Goal: Entertainment & Leisure: Consume media (video, audio)

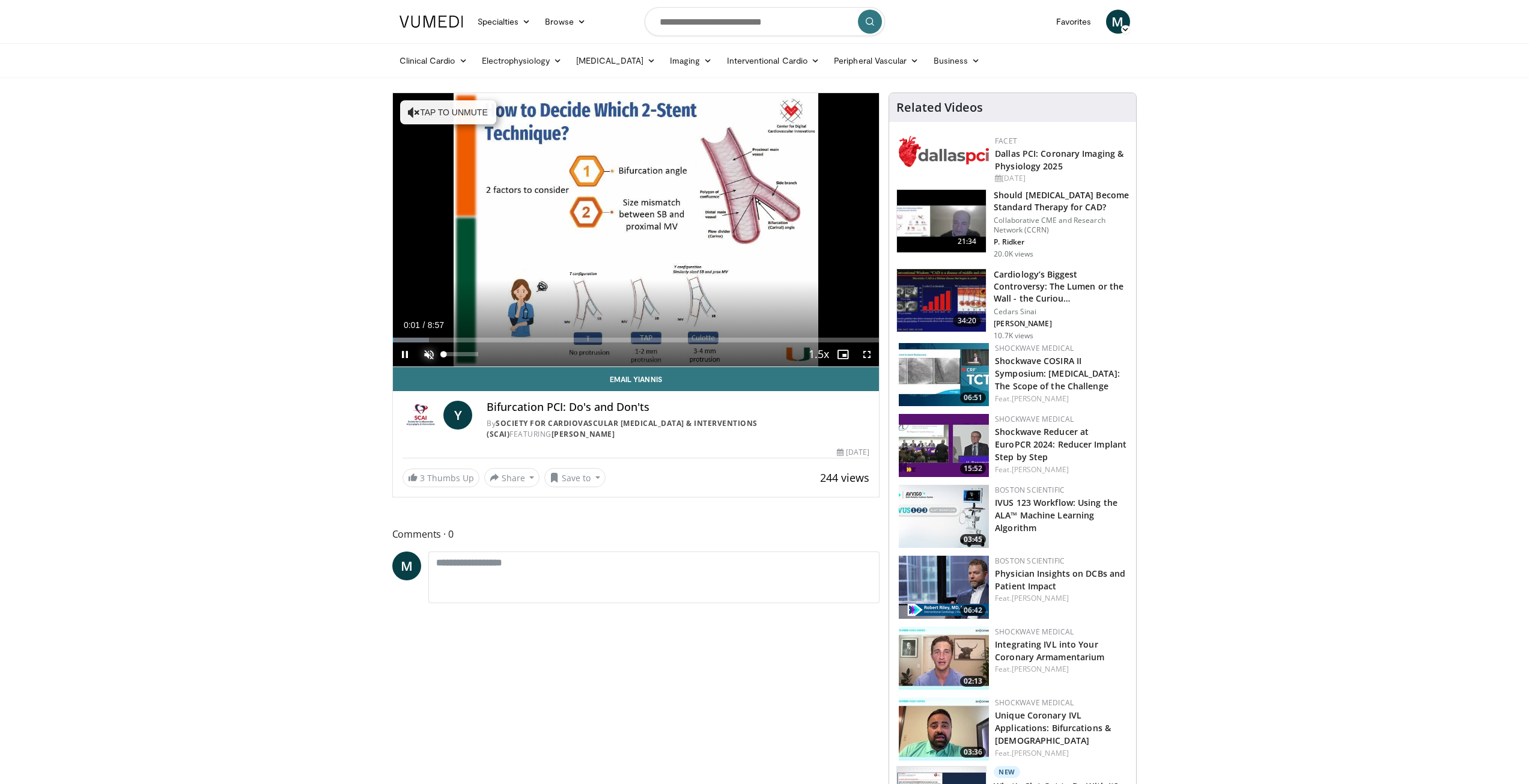
click at [429, 356] on span "Video Player" at bounding box center [429, 355] width 24 height 24
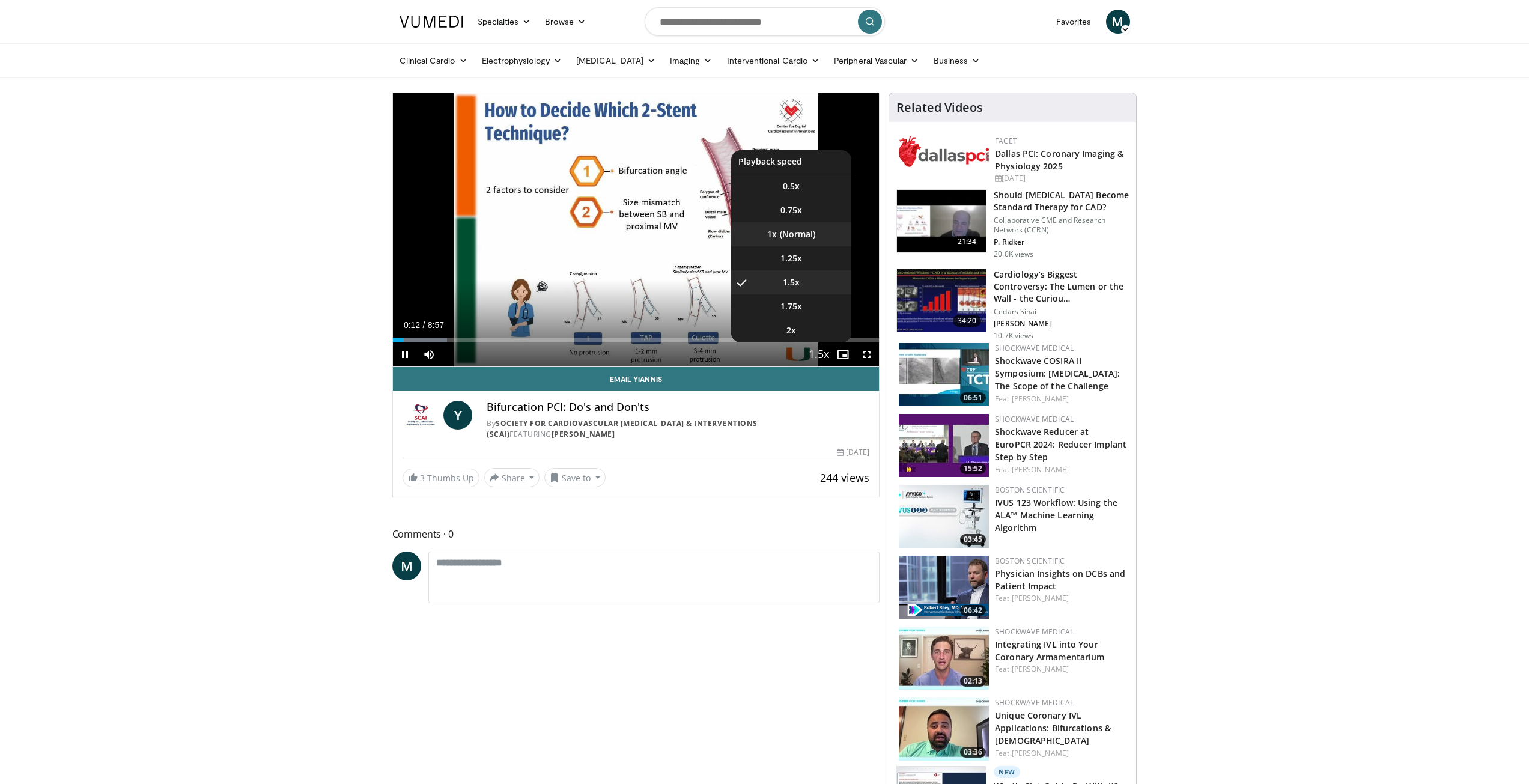
click at [795, 234] on li "1x" at bounding box center [791, 235] width 120 height 24
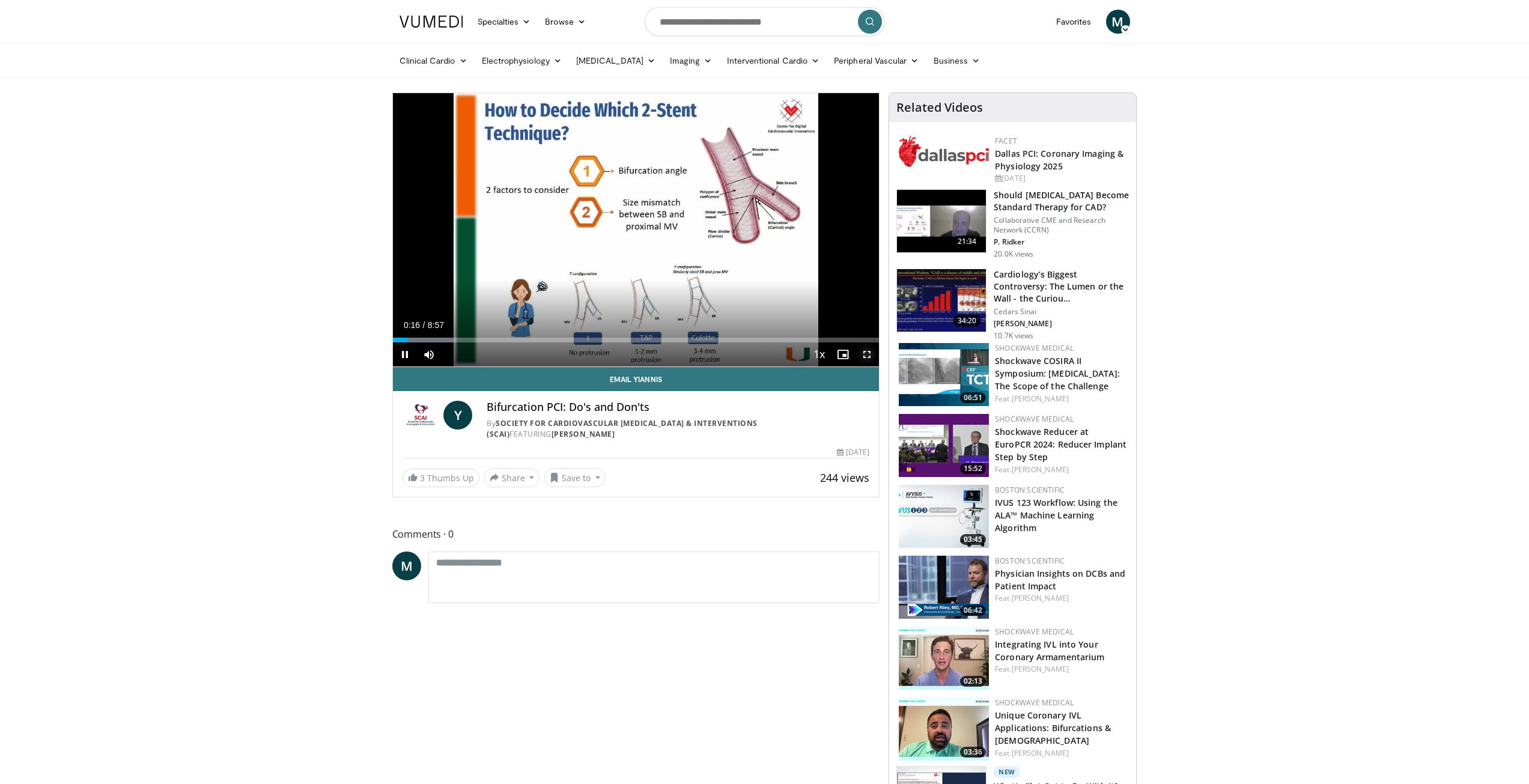
click at [865, 358] on span "Video Player" at bounding box center [867, 355] width 24 height 24
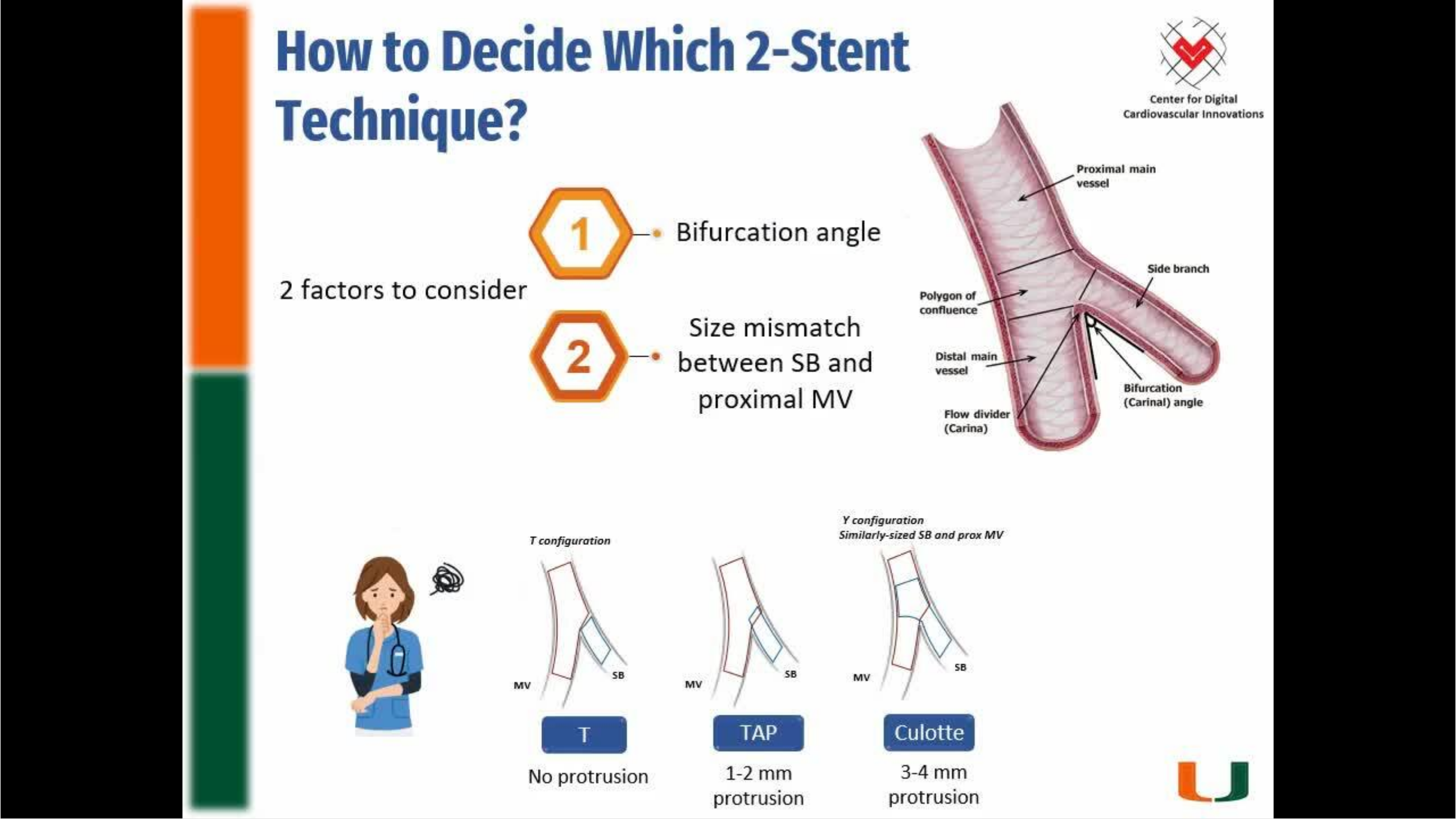
click at [1154, 408] on div "10 seconds Tap to unmute" at bounding box center [728, 409] width 1456 height 818
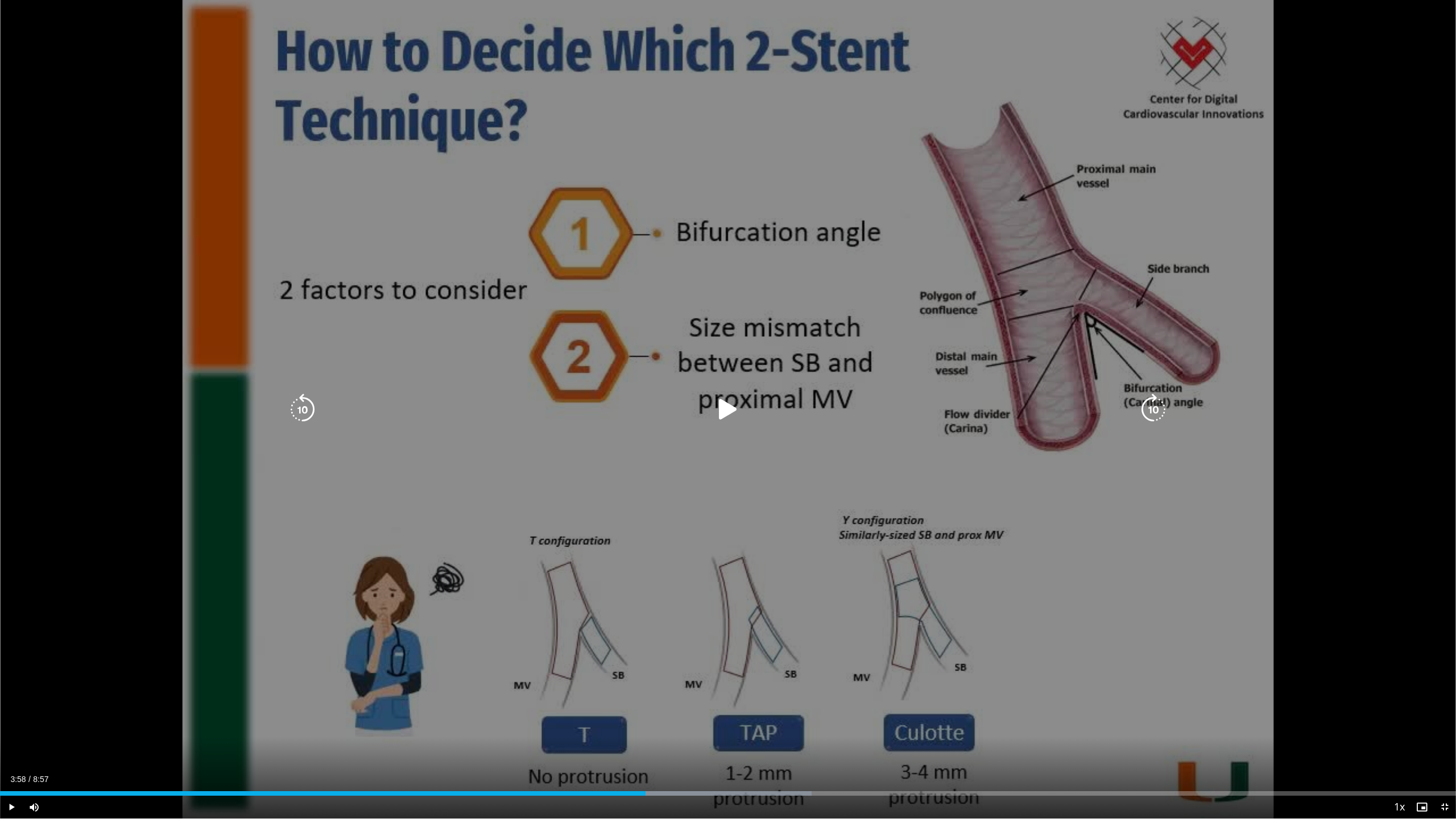
click at [733, 404] on icon "Video Player" at bounding box center [728, 409] width 32 height 32
click at [1161, 412] on icon "Video Player" at bounding box center [1153, 409] width 32 height 32
click at [1158, 409] on icon "Video Player" at bounding box center [1153, 409] width 32 height 32
click at [1155, 410] on icon "Video Player" at bounding box center [1153, 409] width 32 height 32
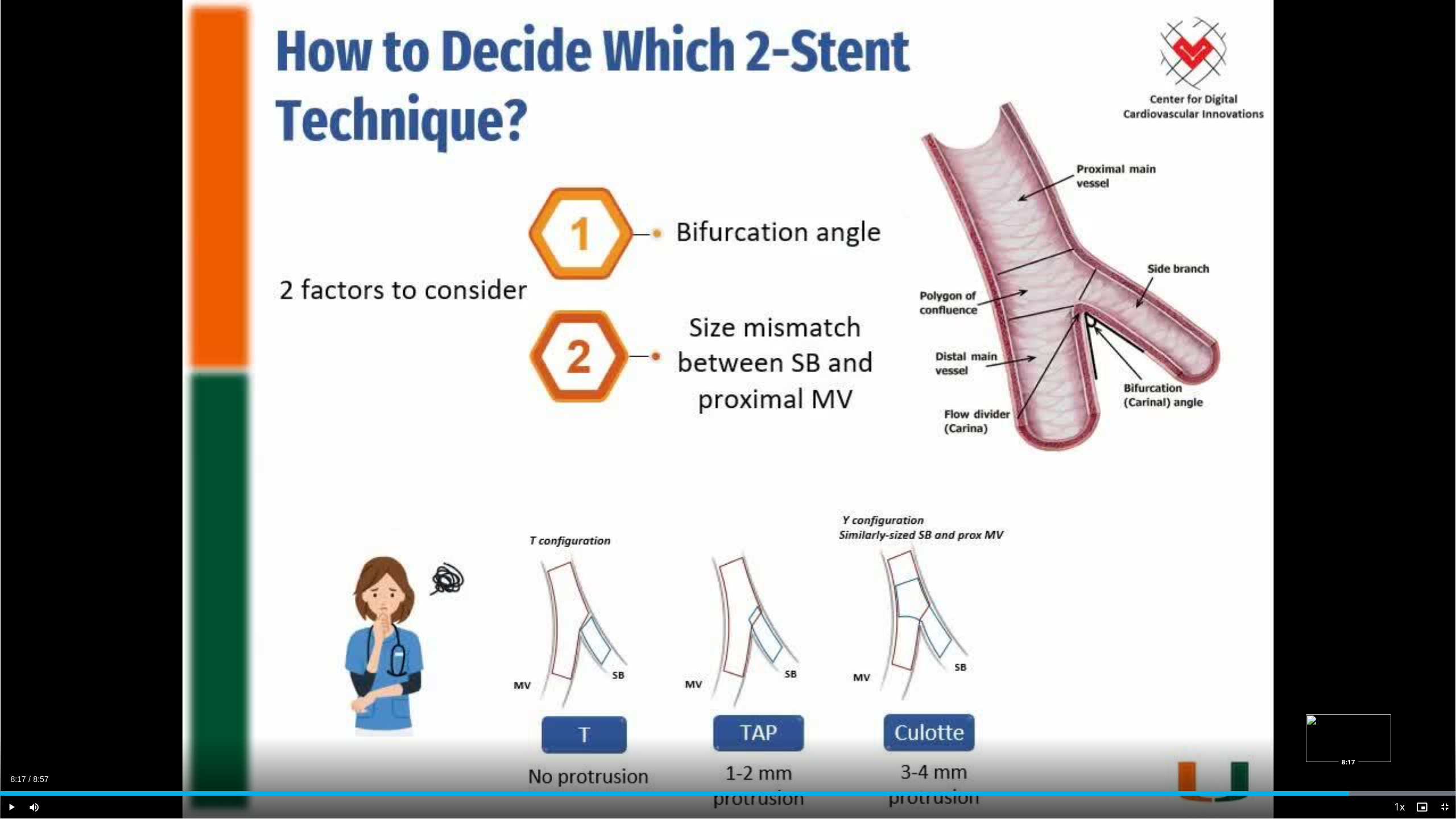
click at [1349, 742] on div "Loaded : 100.00% 8:17 8:17" at bounding box center [728, 793] width 1456 height 4
click at [1365, 742] on div "Progress Bar" at bounding box center [1327, 793] width 258 height 4
click at [1371, 742] on div "Progress Bar" at bounding box center [1327, 793] width 258 height 4
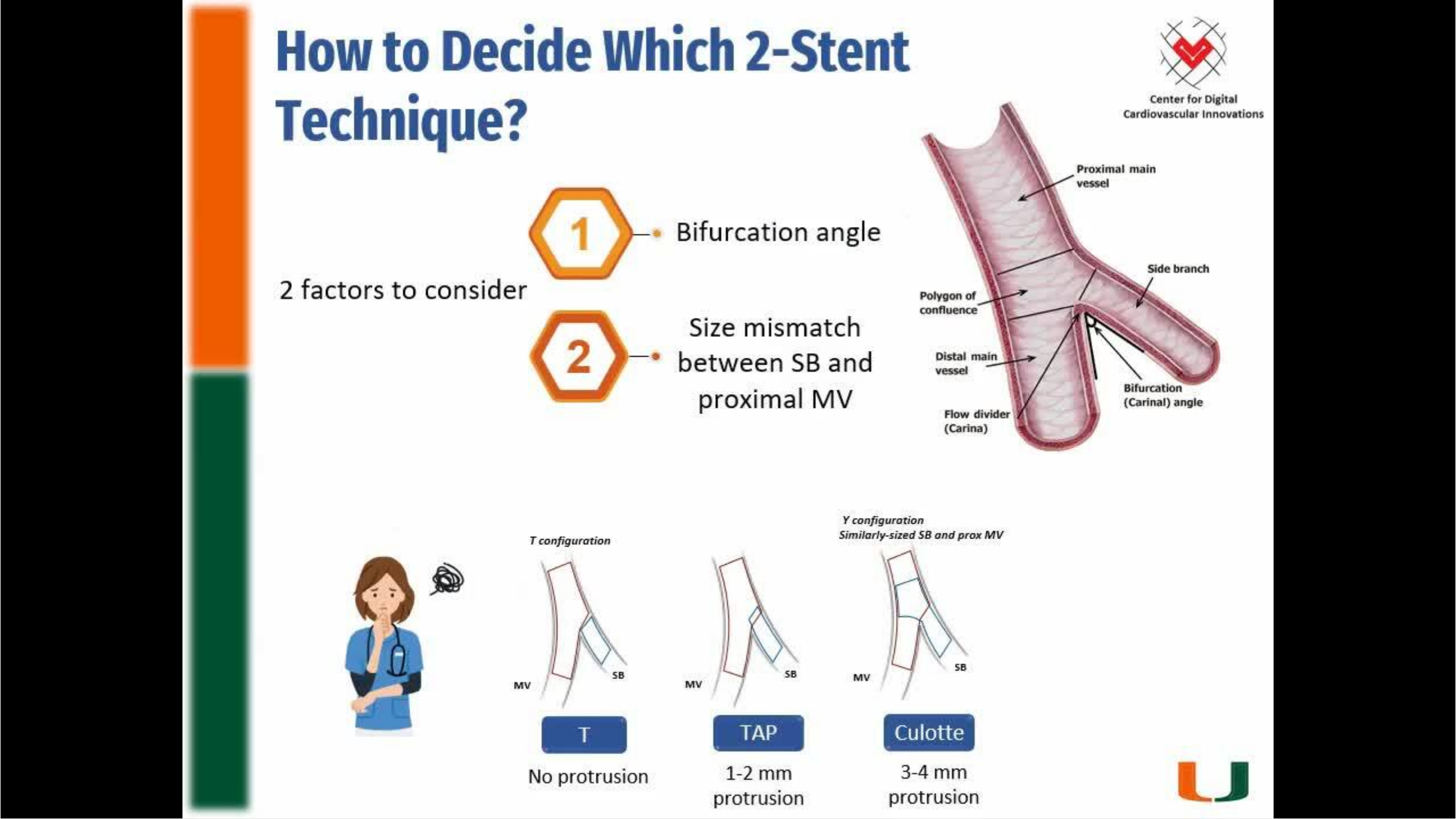
click at [1381, 742] on video-js "**********" at bounding box center [728, 409] width 1456 height 819
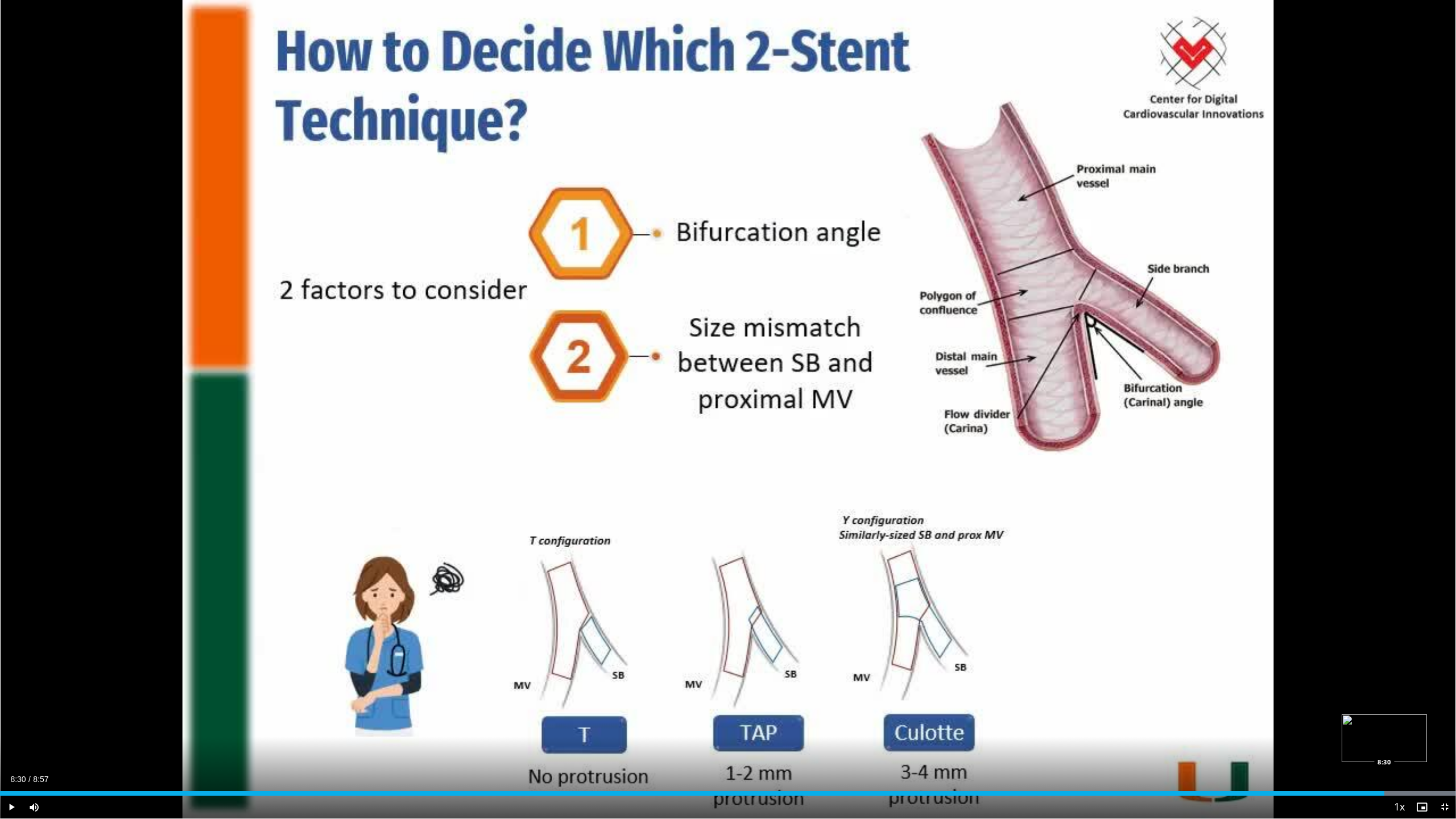
click at [1384, 742] on div "Loaded : 100.00% 8:30 8:30" at bounding box center [728, 793] width 1456 height 4
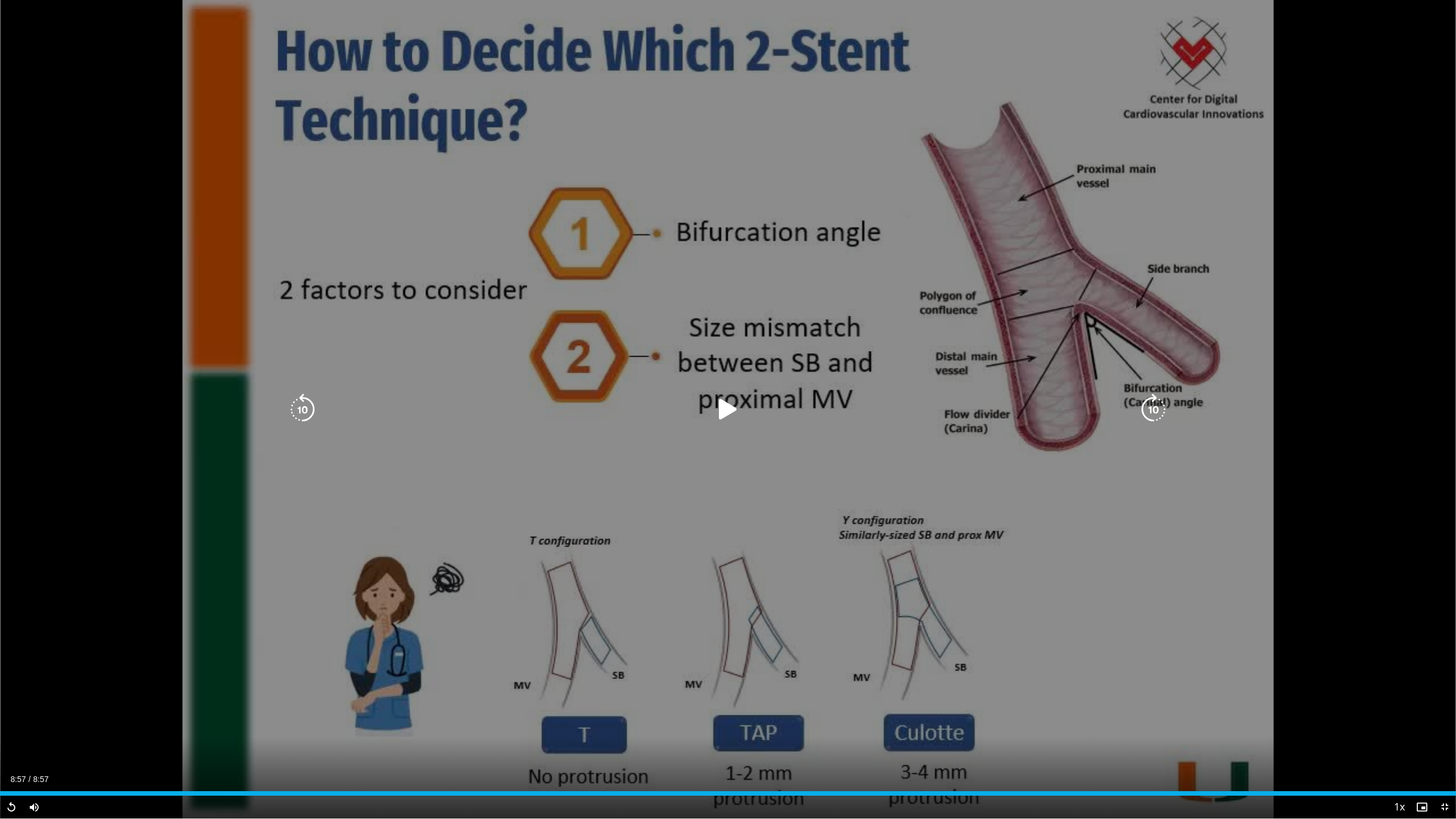
click at [1158, 412] on icon "Video Player" at bounding box center [1153, 409] width 32 height 32
